Goal: Navigation & Orientation: Find specific page/section

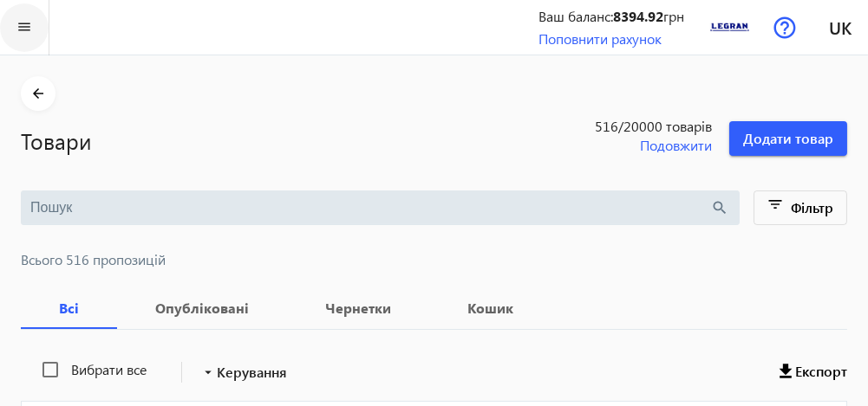
click at [35, 26] on mat-icon "menu" at bounding box center [25, 27] width 22 height 22
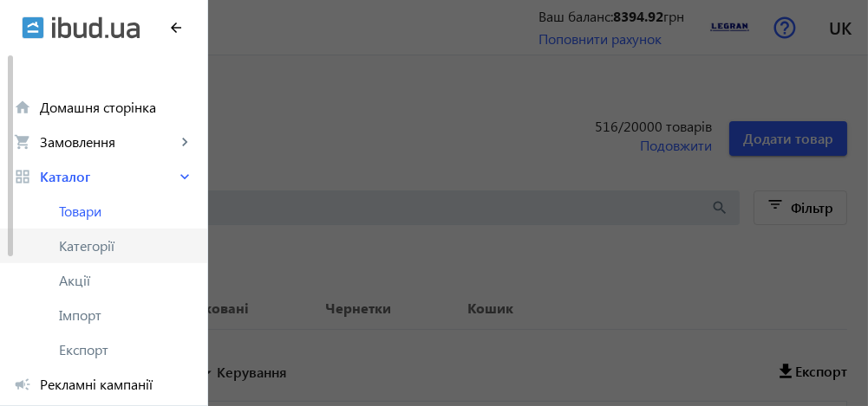
click at [77, 242] on span "Категорії" at bounding box center [126, 245] width 134 height 17
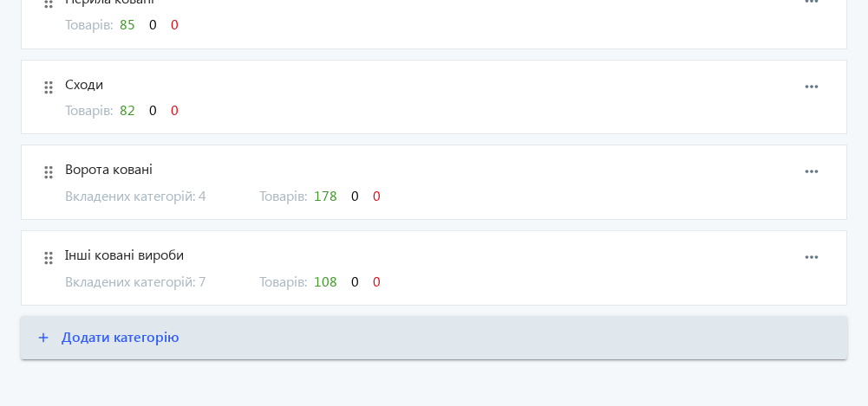
scroll to position [350, 0]
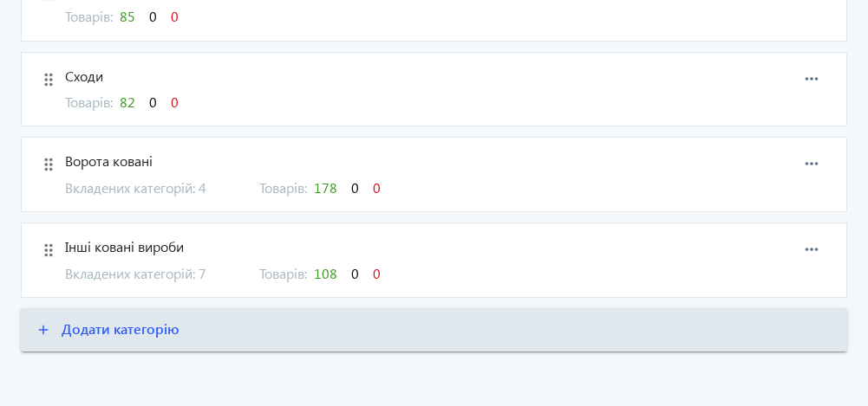
click at [205, 269] on span "Вкладених категорій: 7" at bounding box center [151, 273] width 173 height 19
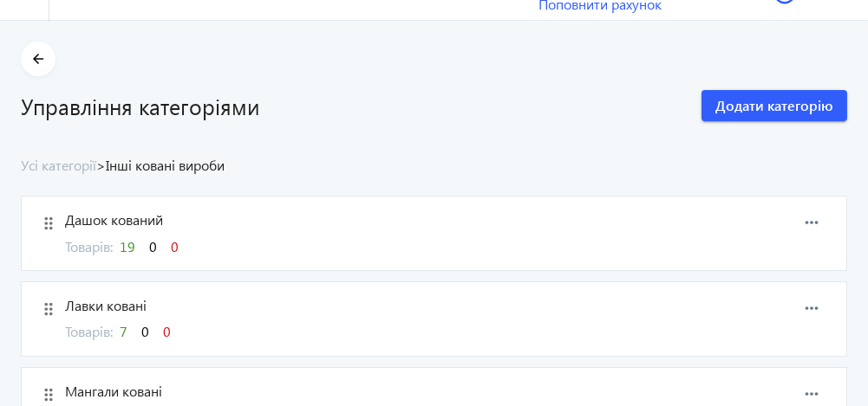
scroll to position [32, 0]
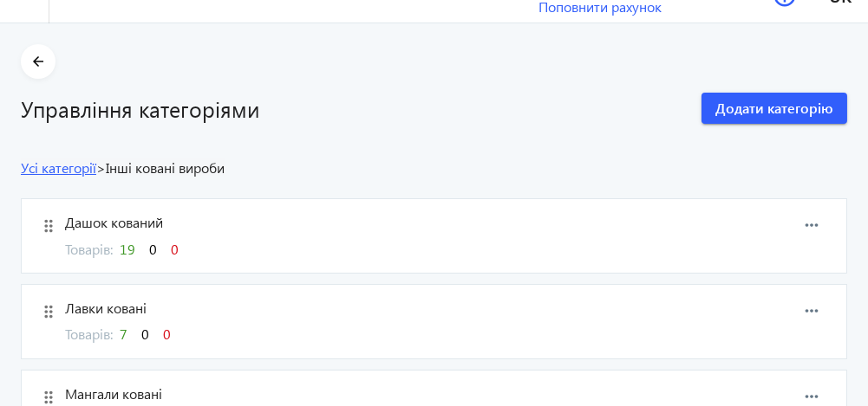
click at [60, 166] on link "Усі категорії" at bounding box center [58, 168] width 75 height 18
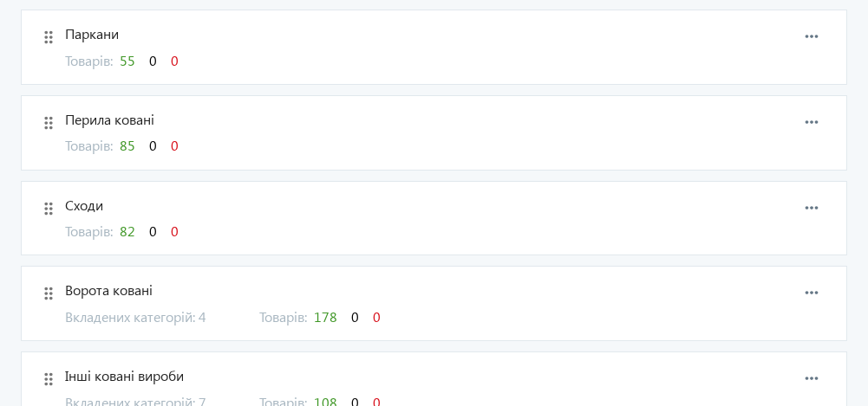
scroll to position [222, 0]
click at [205, 315] on span "Вкладених категорій: 4" at bounding box center [151, 316] width 173 height 19
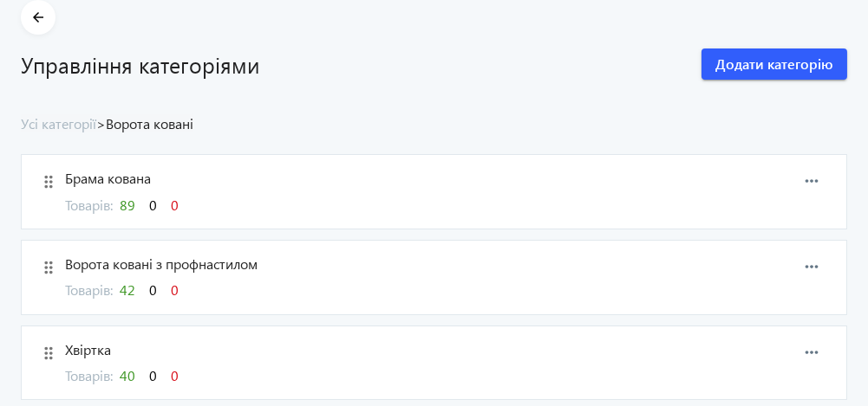
scroll to position [99, 0]
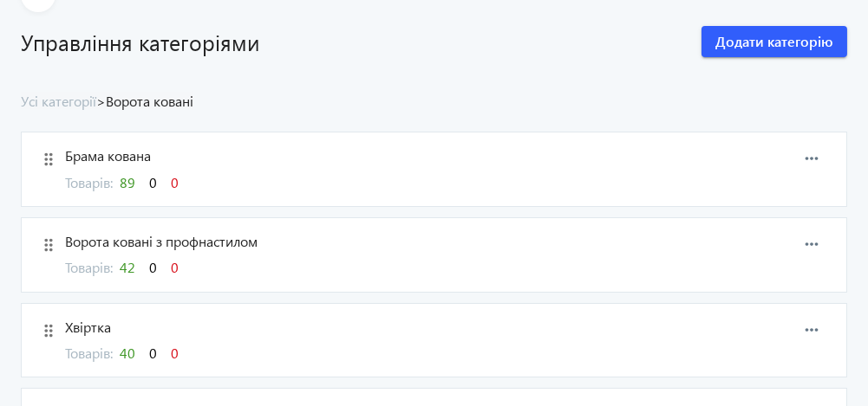
click at [94, 325] on span "Хвіртка" at bounding box center [382, 327] width 634 height 19
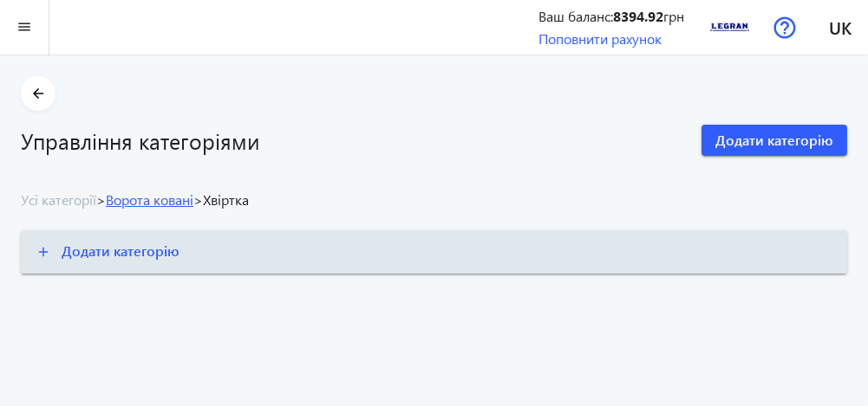
click at [176, 202] on link "Ворота ковані" at bounding box center [150, 200] width 88 height 18
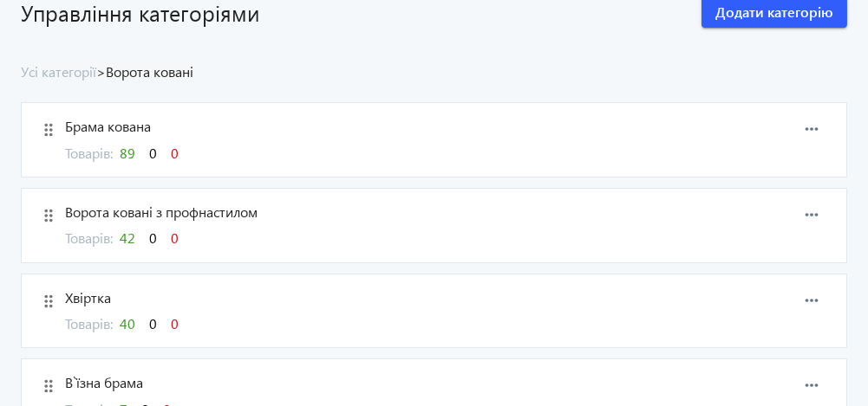
scroll to position [128, 0]
click at [133, 322] on span "40" at bounding box center [128, 324] width 16 height 18
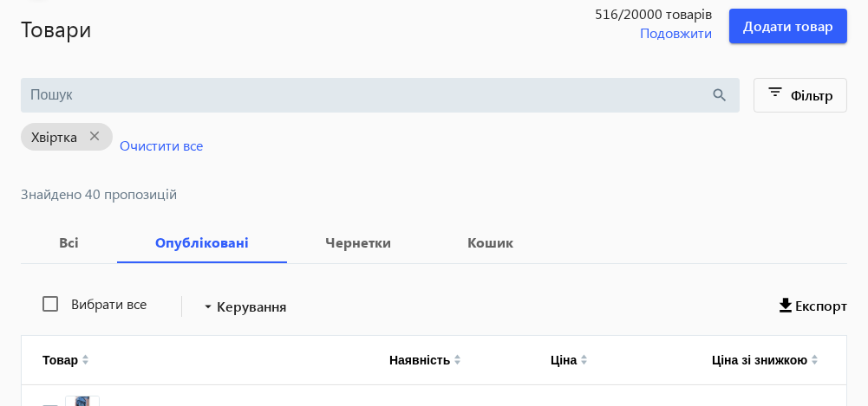
scroll to position [112, 0]
